Goal: Check status: Check status

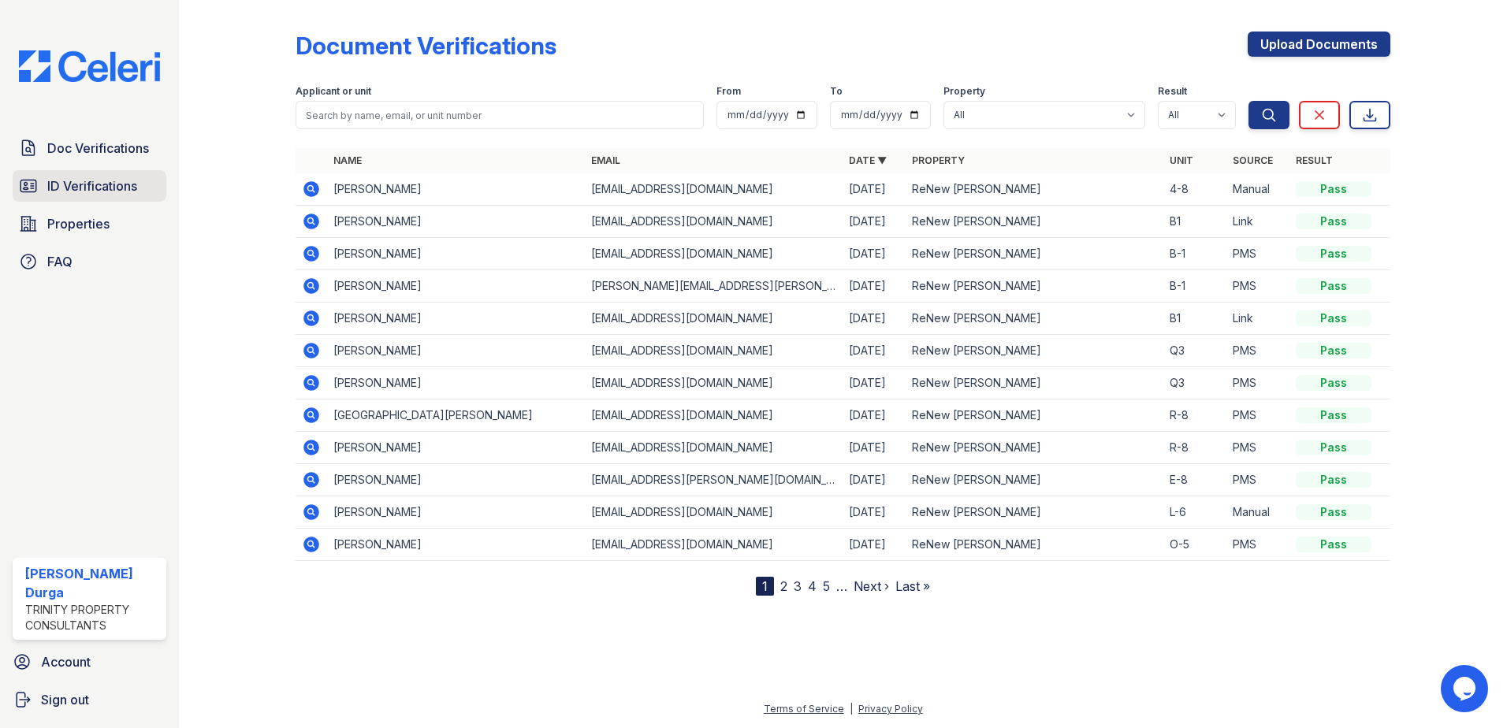
click at [86, 180] on span "ID Verifications" at bounding box center [92, 186] width 90 height 19
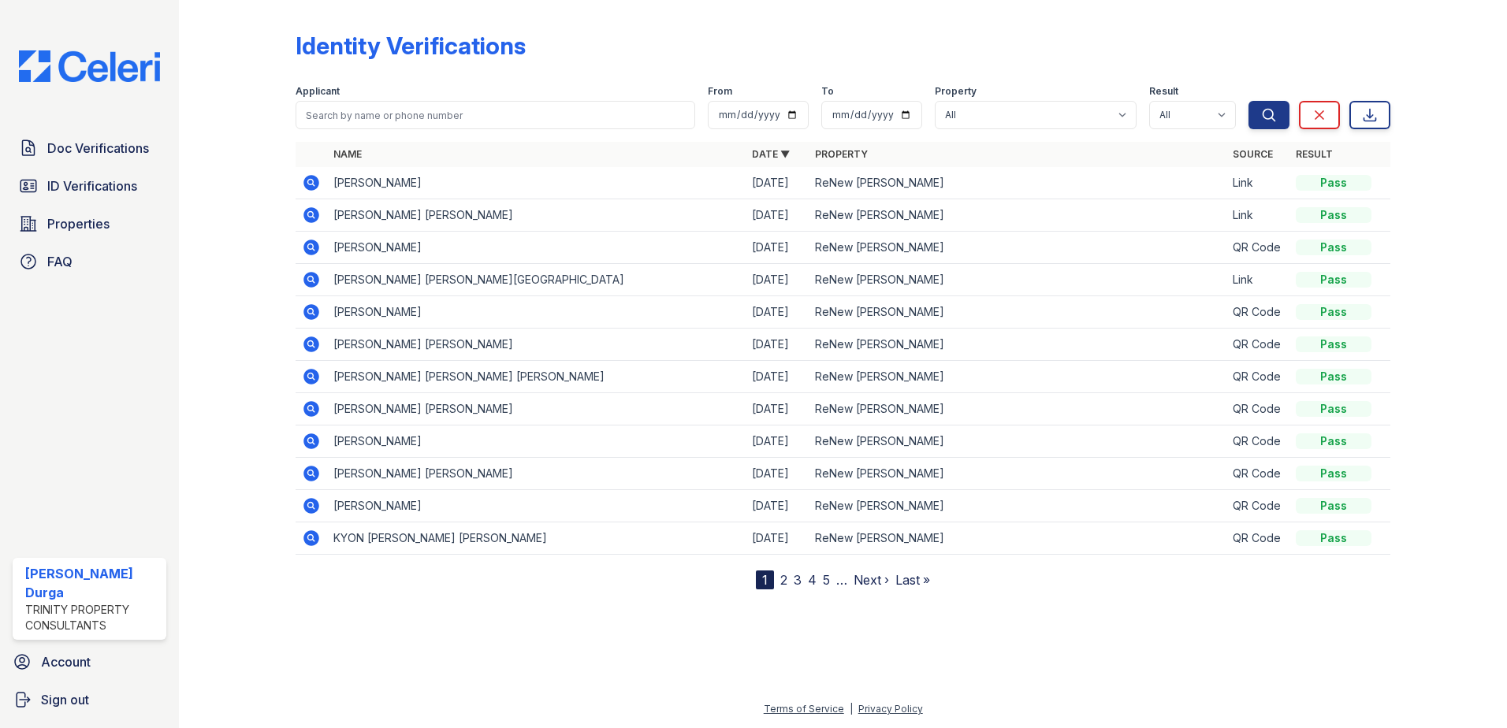
click at [784, 584] on link "2" at bounding box center [783, 580] width 7 height 16
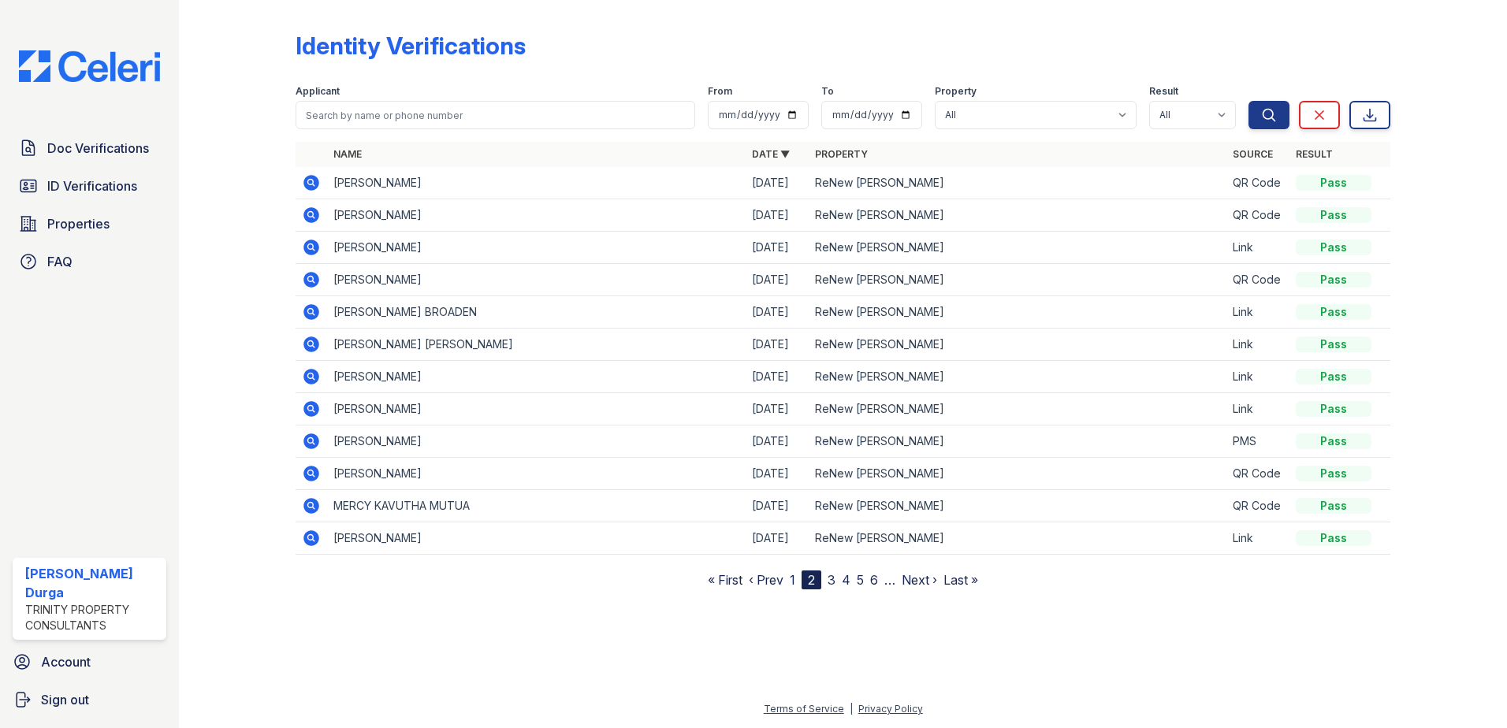
click at [792, 580] on link "1" at bounding box center [793, 580] width 6 height 16
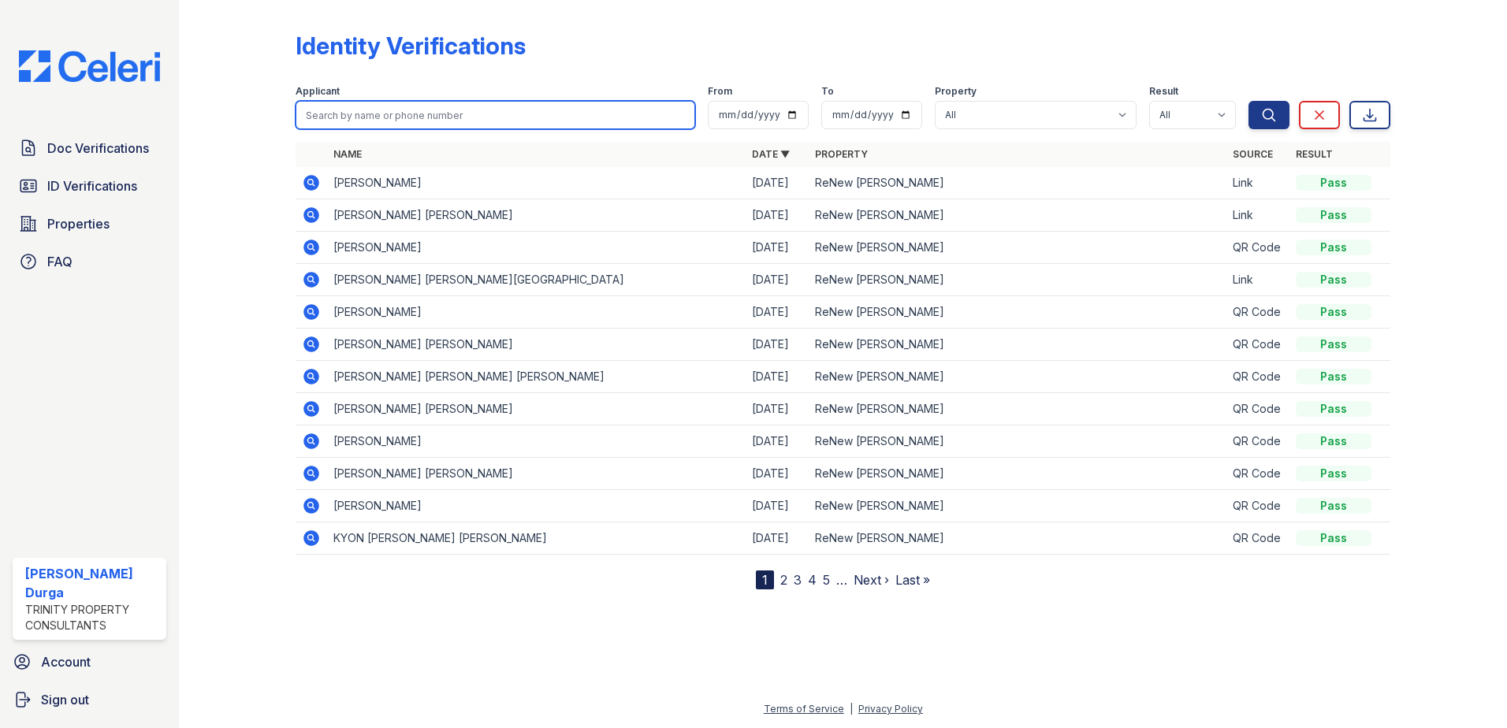
click at [372, 118] on input "search" at bounding box center [496, 115] width 400 height 28
type input "andrew"
click at [1249, 101] on button "Search" at bounding box center [1269, 115] width 41 height 28
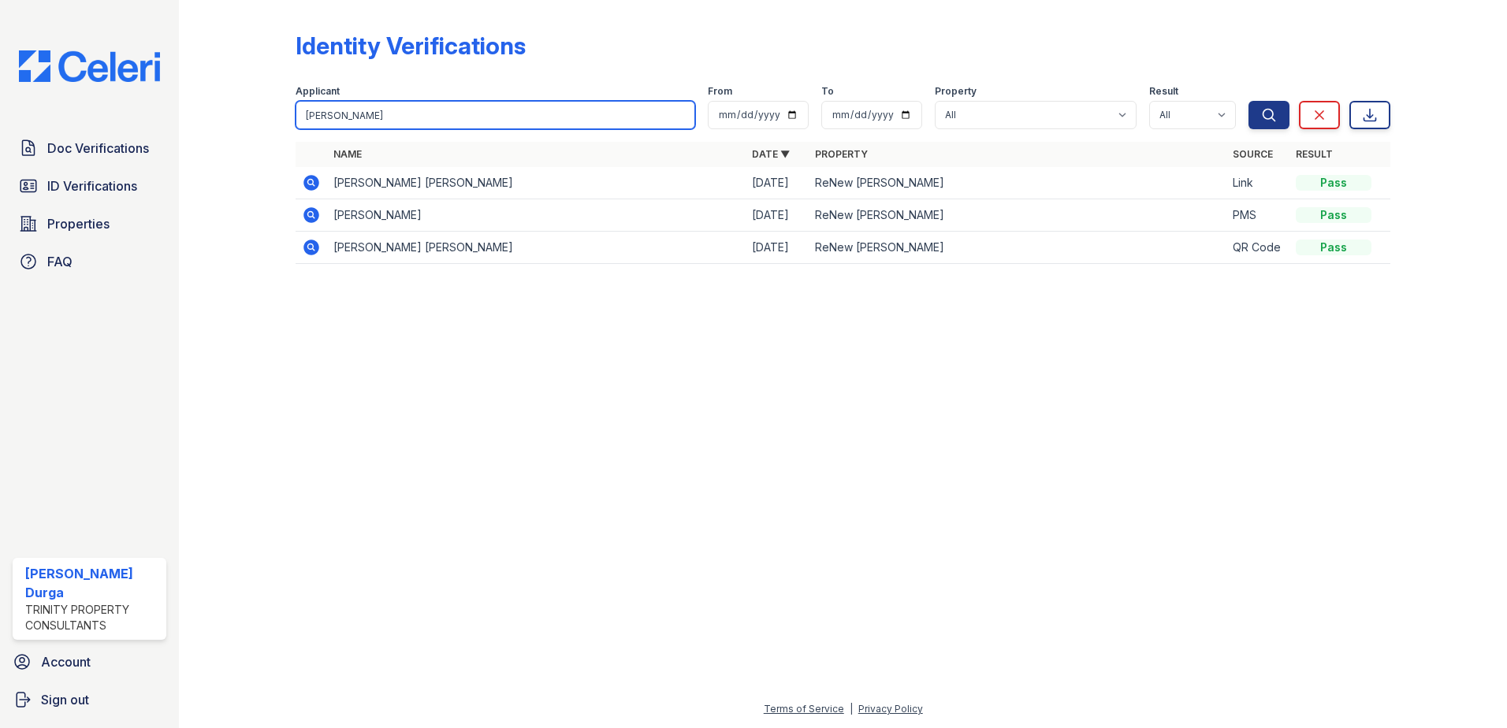
drag, startPoint x: 426, startPoint y: 111, endPoint x: 296, endPoint y: 94, distance: 131.2
click at [296, 94] on div "Applicant andrew" at bounding box center [496, 107] width 400 height 44
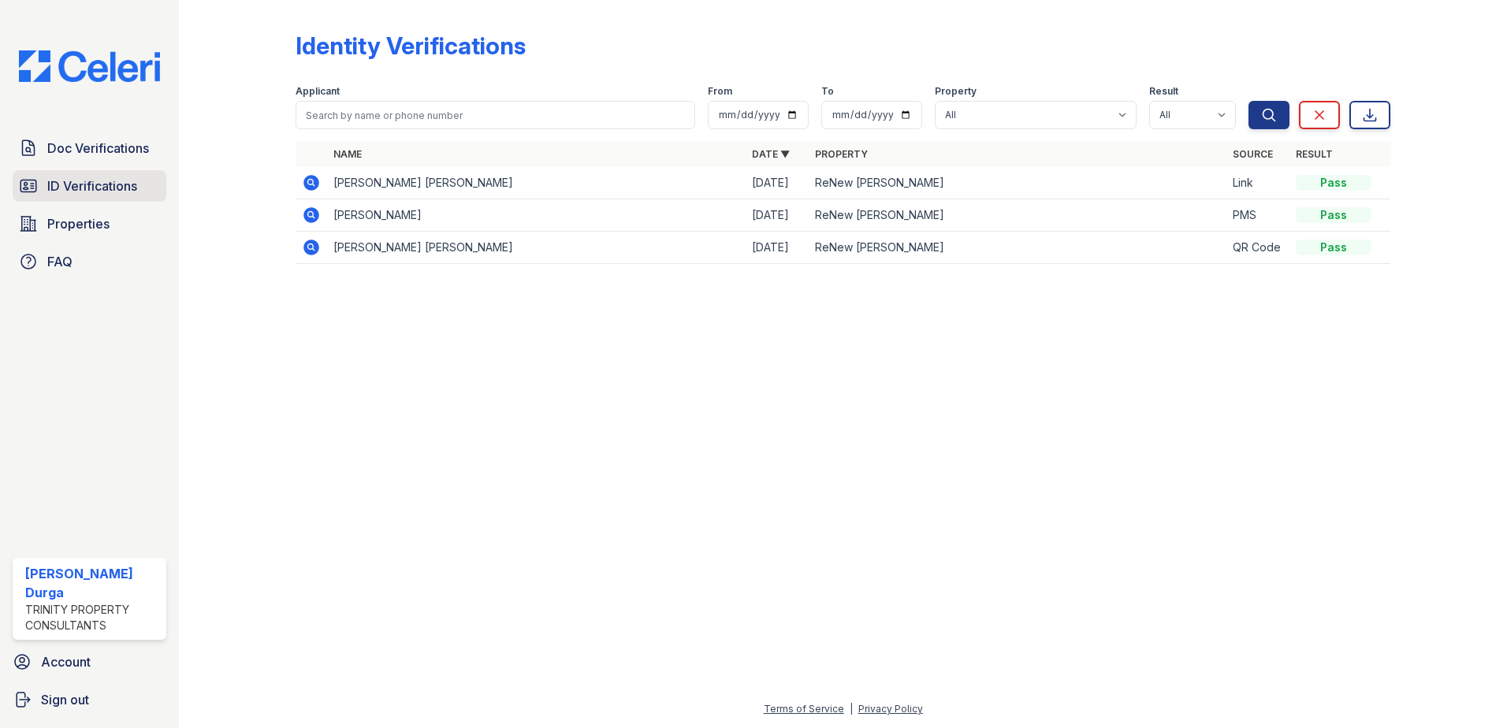
click at [74, 183] on span "ID Verifications" at bounding box center [92, 186] width 90 height 19
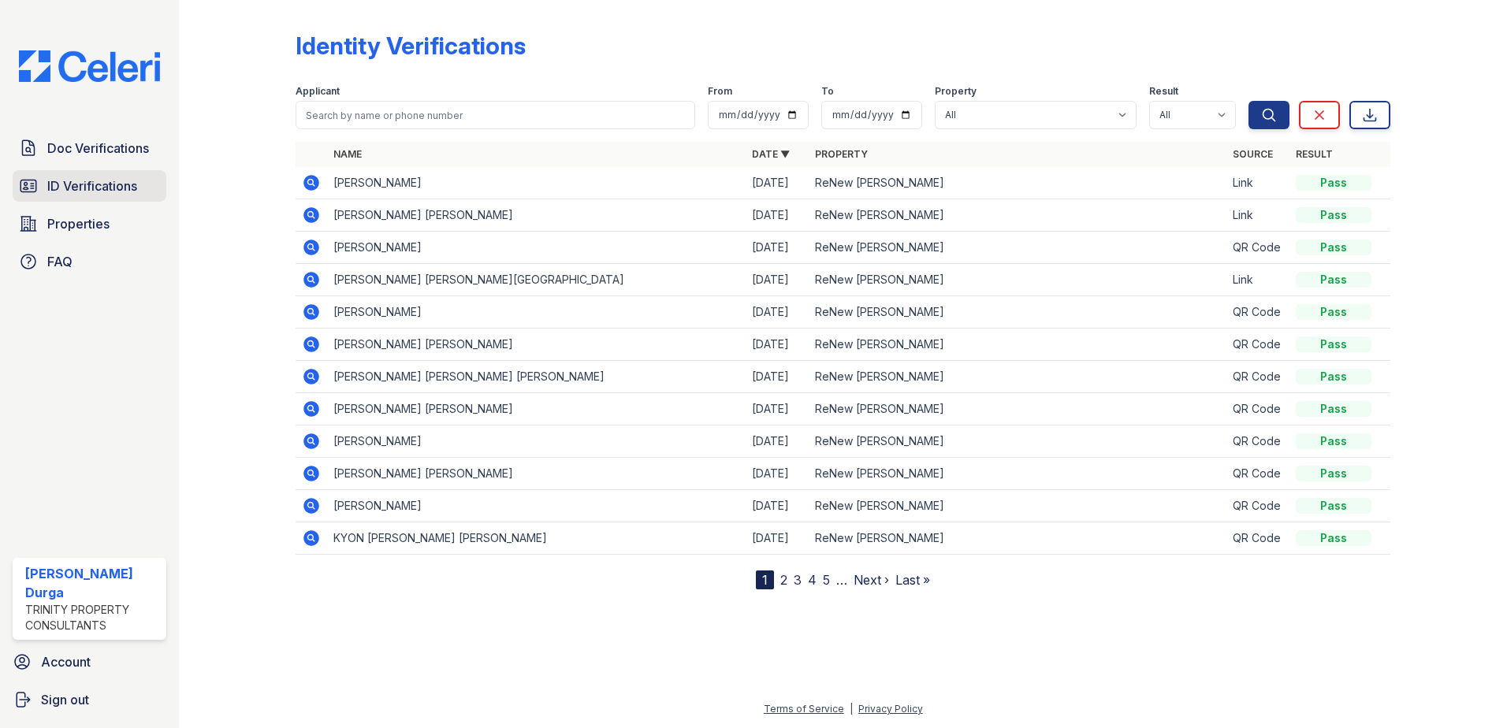
click at [80, 194] on span "ID Verifications" at bounding box center [92, 186] width 90 height 19
click at [982, 118] on select "All ReNew Lea Hill" at bounding box center [1036, 115] width 202 height 28
select select "37"
click at [937, 101] on select "All ReNew Lea Hill" at bounding box center [1036, 115] width 202 height 28
click at [1265, 121] on icon "submit" at bounding box center [1269, 115] width 16 height 16
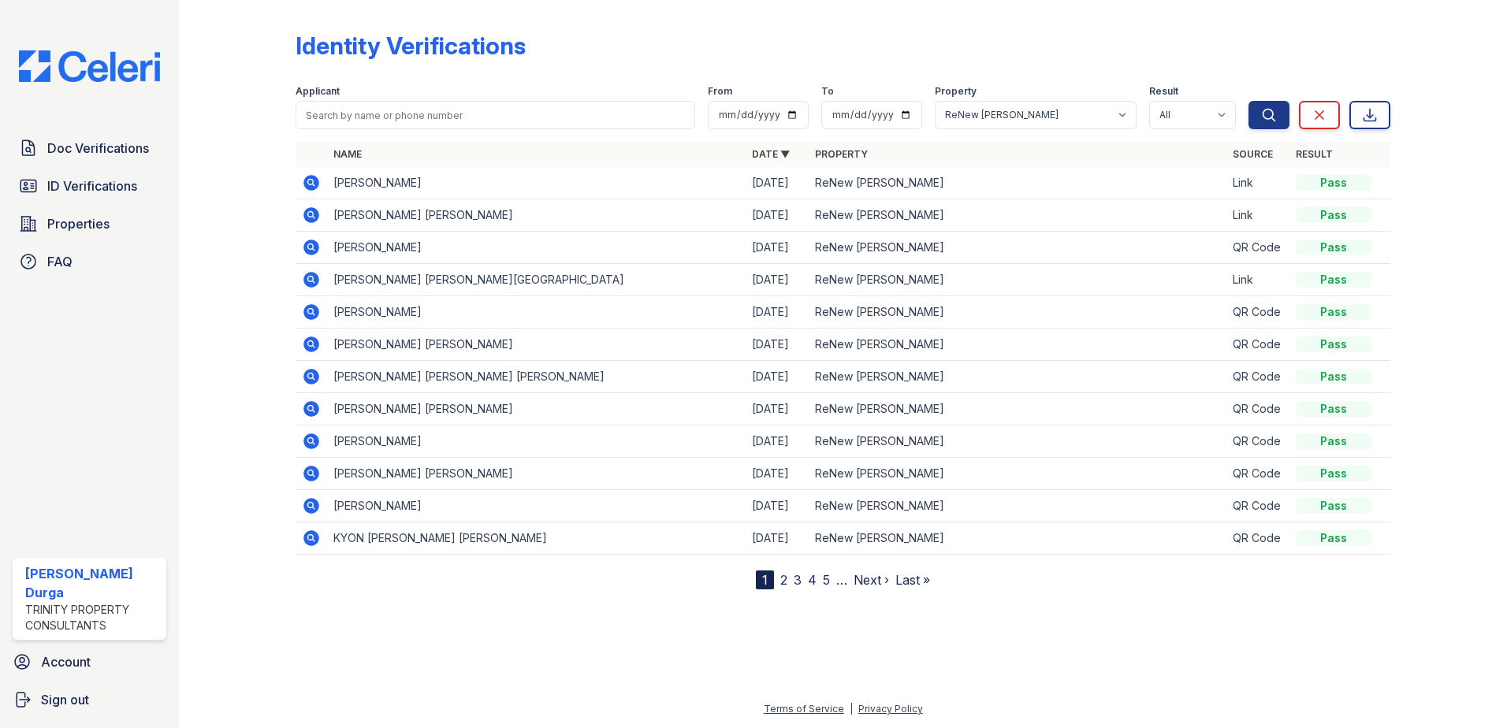
click at [782, 585] on link "2" at bounding box center [783, 580] width 7 height 16
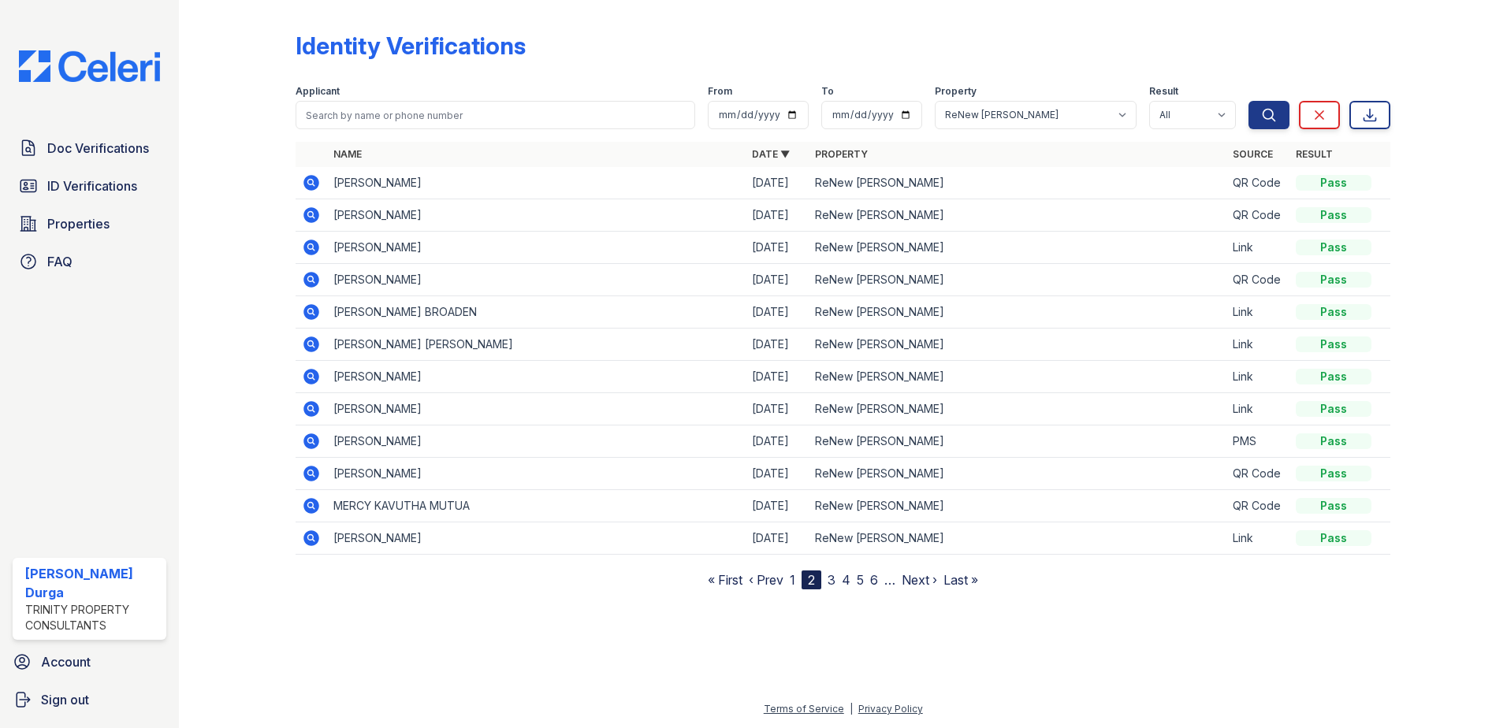
click at [795, 582] on link "1" at bounding box center [793, 580] width 6 height 16
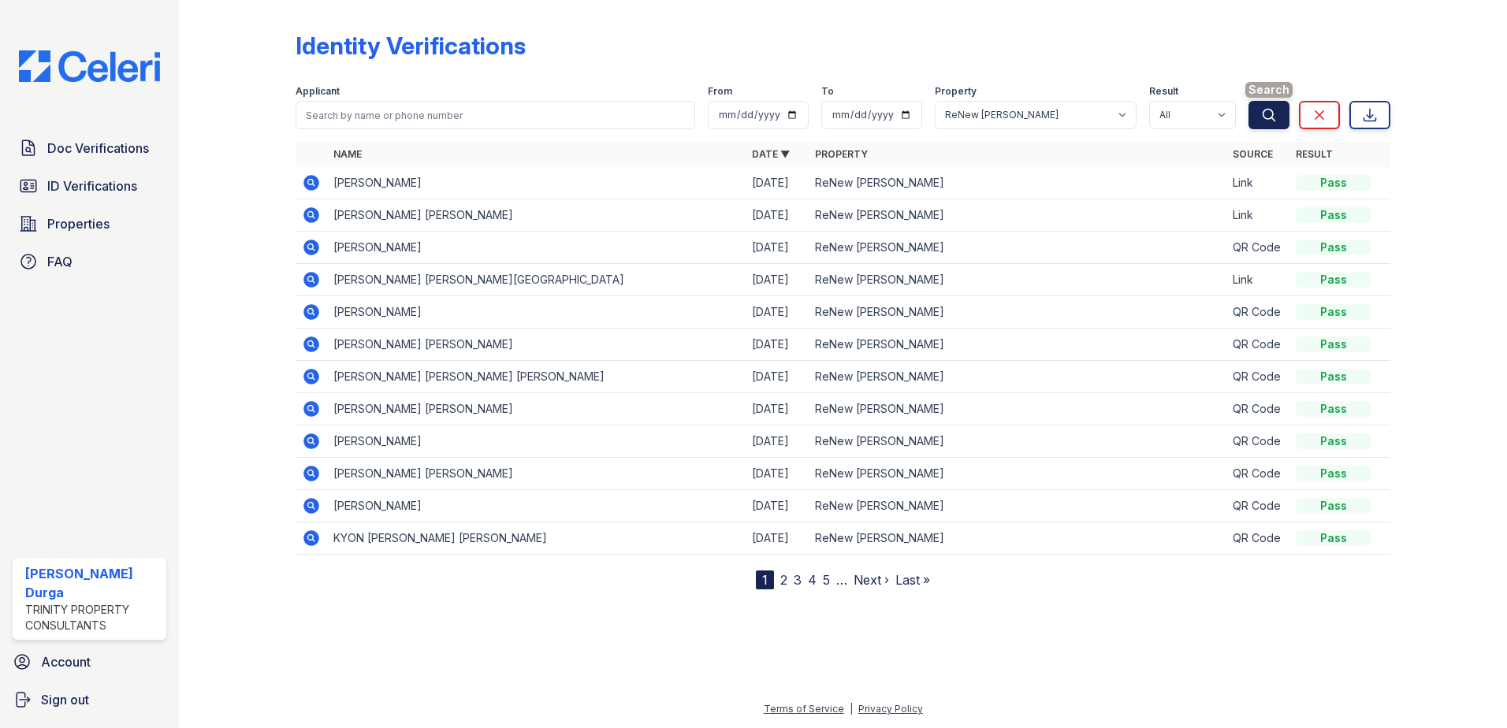
click at [1268, 111] on icon "submit" at bounding box center [1269, 115] width 16 height 16
click at [76, 150] on span "Doc Verifications" at bounding box center [98, 148] width 102 height 19
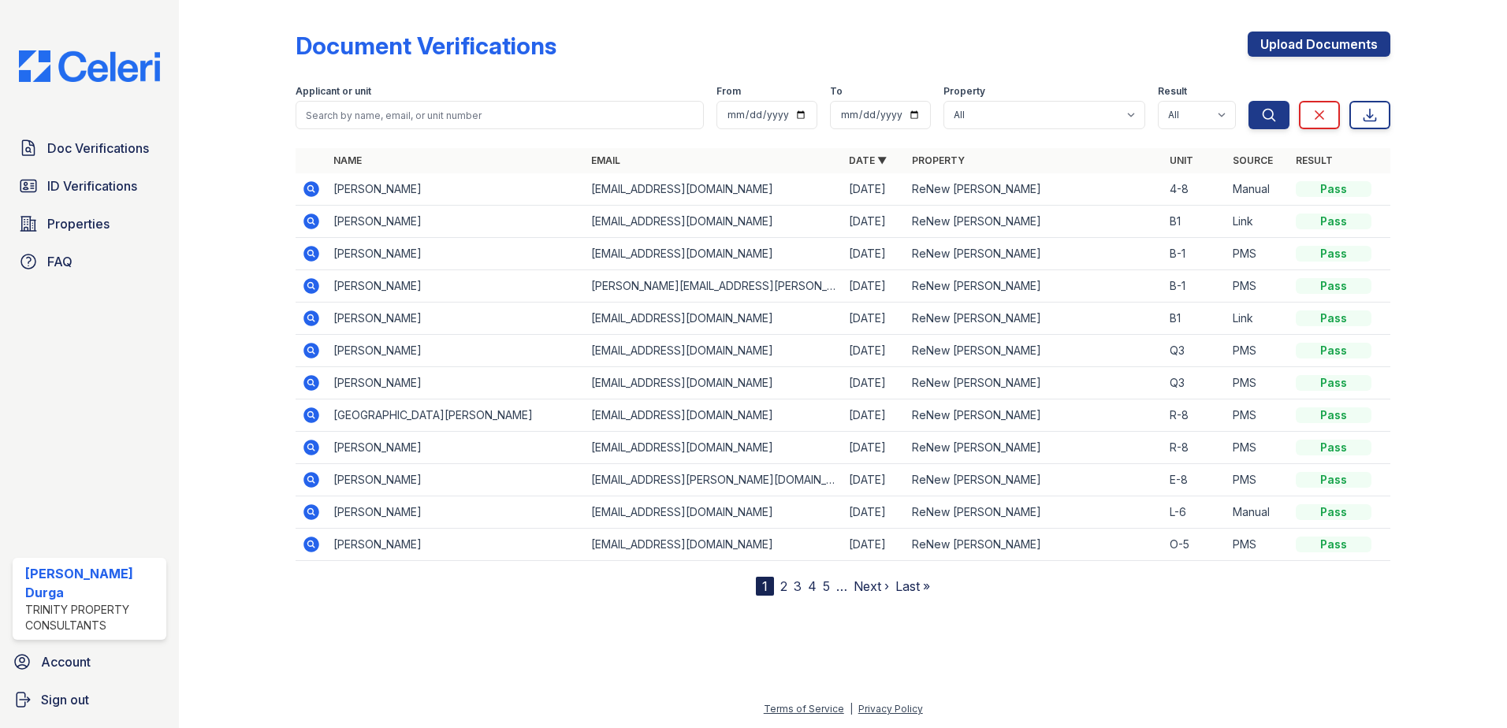
click at [313, 288] on icon at bounding box center [311, 286] width 19 height 19
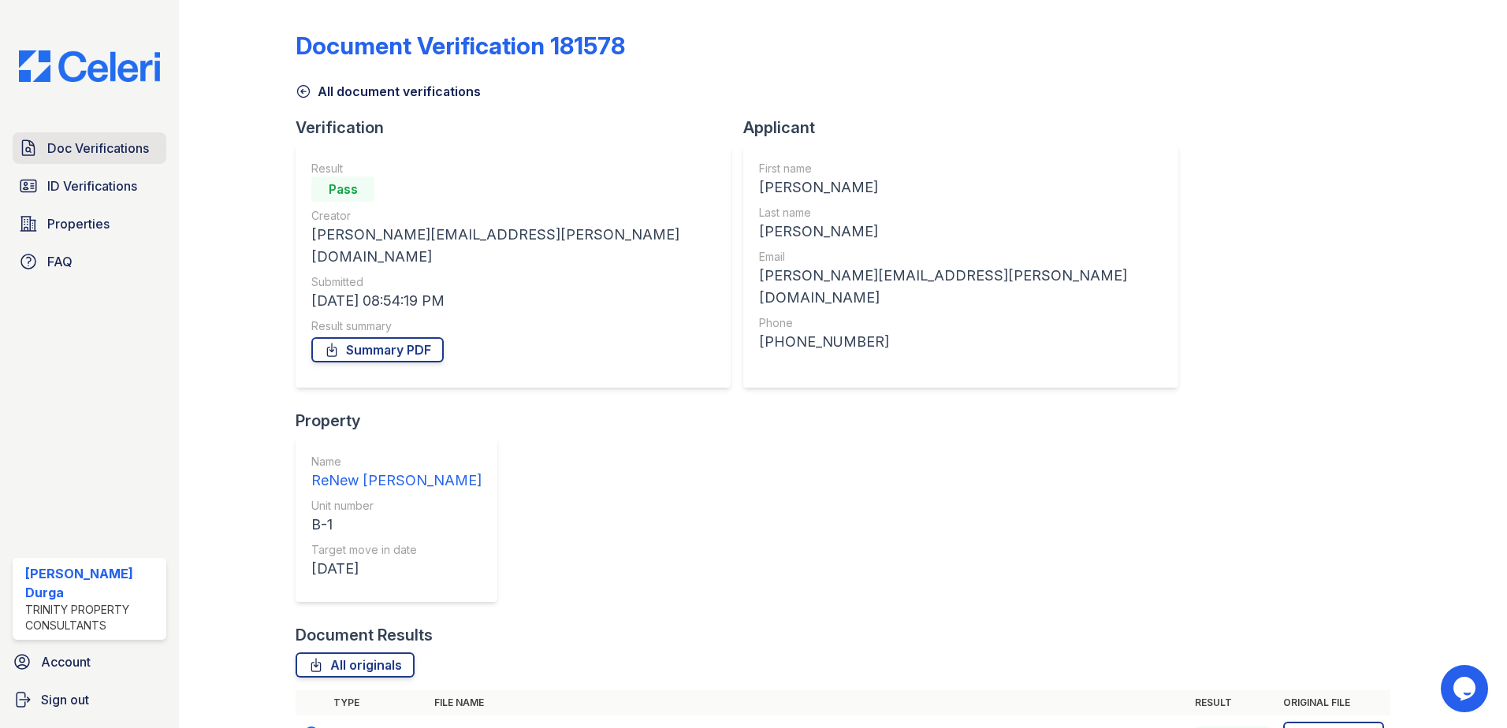
click at [60, 155] on span "Doc Verifications" at bounding box center [98, 148] width 102 height 19
